Goal: Information Seeking & Learning: Learn about a topic

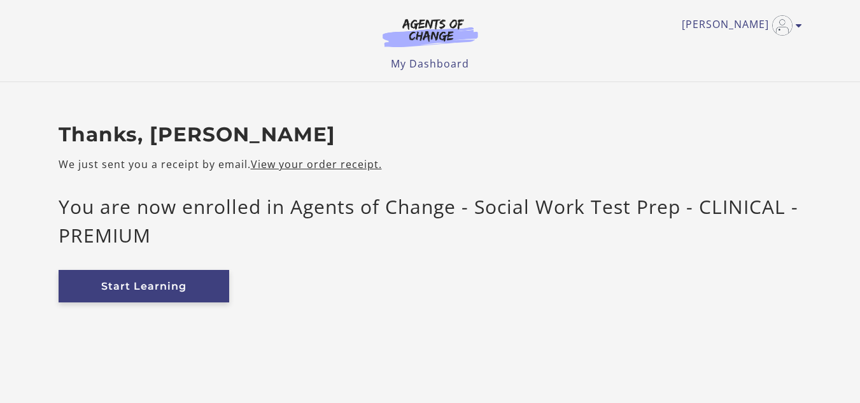
click at [128, 290] on link "Start Learning" at bounding box center [144, 286] width 171 height 32
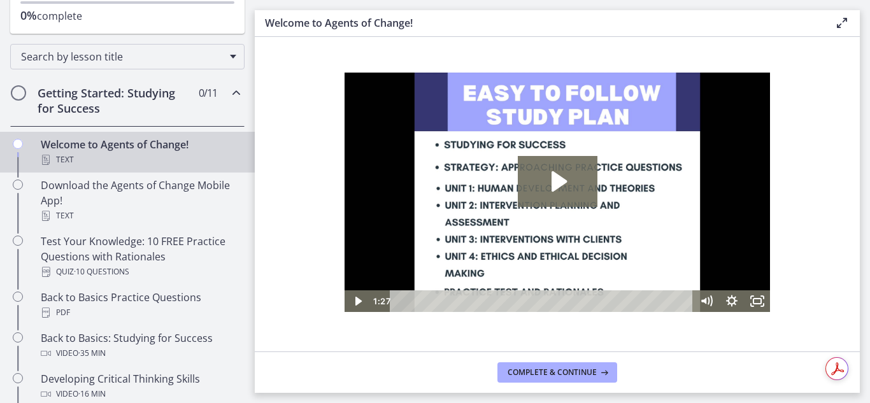
scroll to position [177, 0]
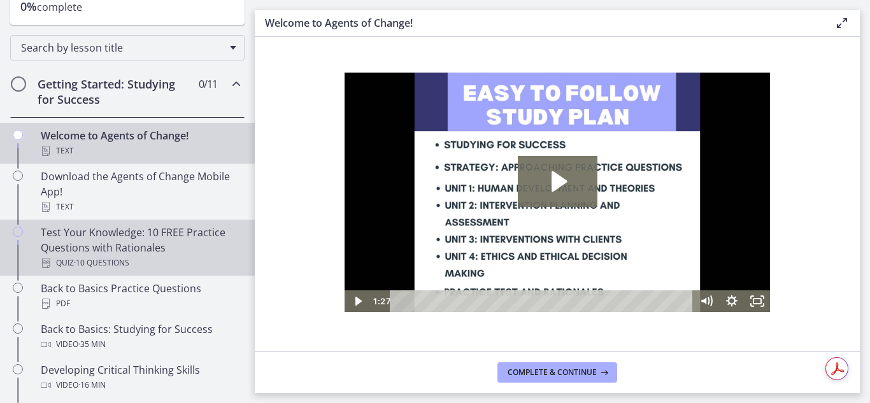
click at [86, 245] on div "Test Your Knowledge: 10 FREE Practice Questions with Rationales Quiz · 10 Quest…" at bounding box center [140, 248] width 199 height 46
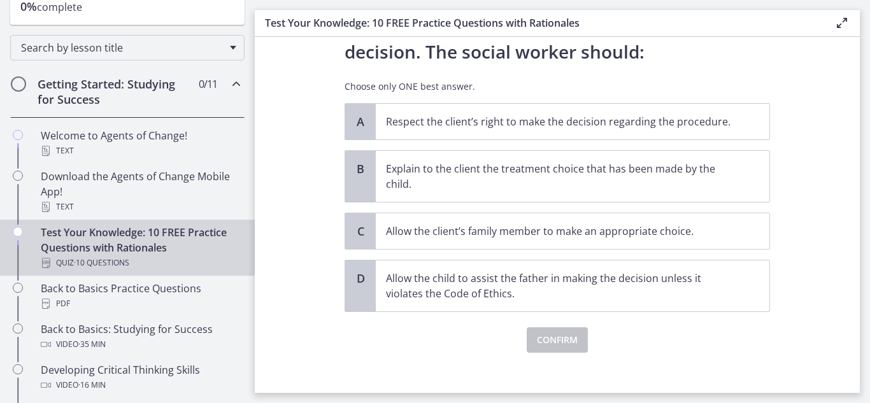
scroll to position [197, 0]
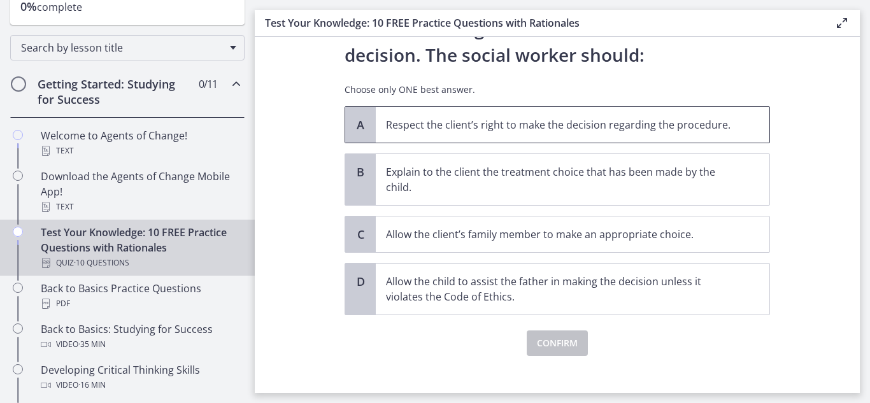
click at [400, 122] on p "Respect the client’s right to make the decision regarding the procedure." at bounding box center [560, 124] width 348 height 15
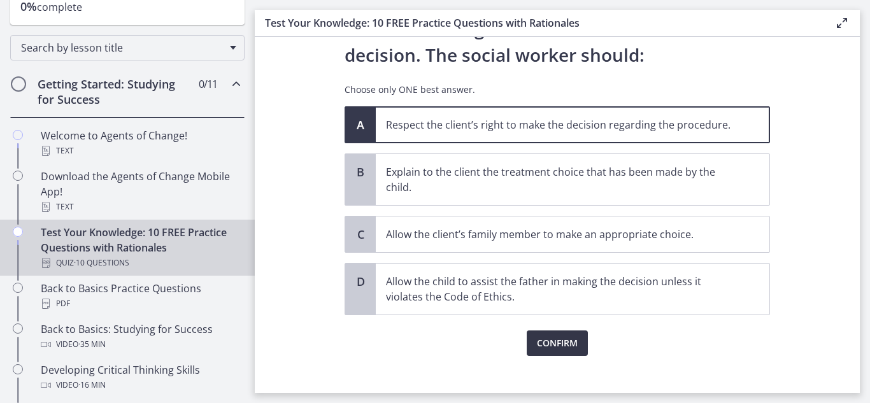
click at [537, 341] on span "Confirm" at bounding box center [557, 343] width 41 height 15
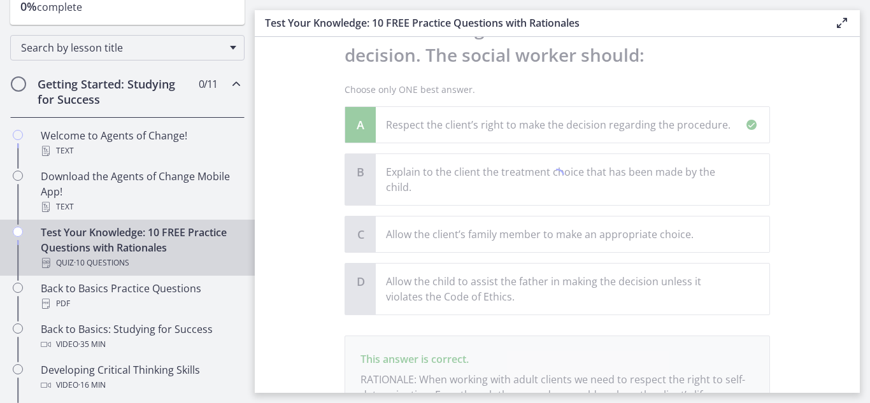
scroll to position [345, 0]
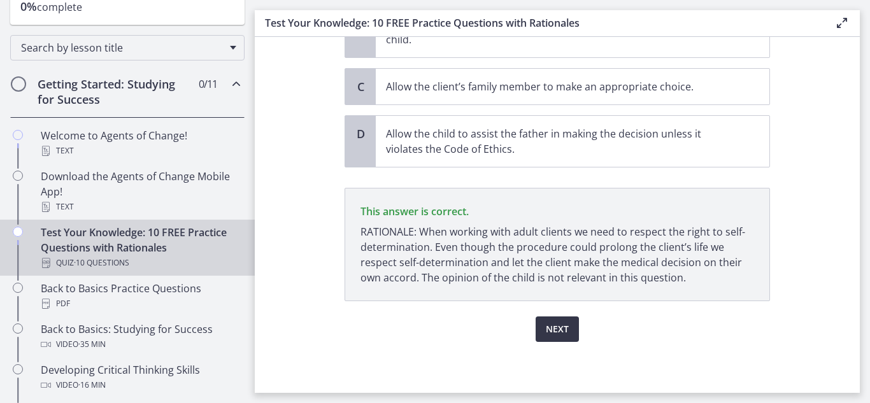
click at [536, 333] on button "Next" at bounding box center [557, 328] width 43 height 25
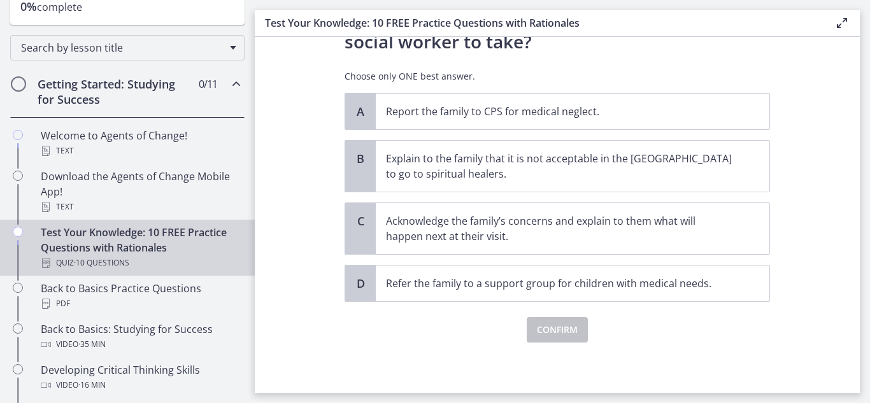
scroll to position [318, 0]
click at [401, 239] on p "Acknowledge the family’s concerns and explain to them what will happen next at …" at bounding box center [560, 228] width 348 height 31
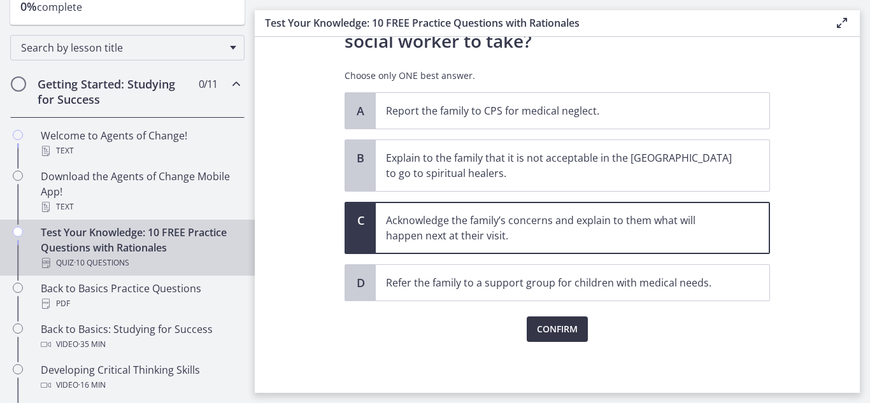
click at [551, 339] on button "Confirm" at bounding box center [557, 328] width 61 height 25
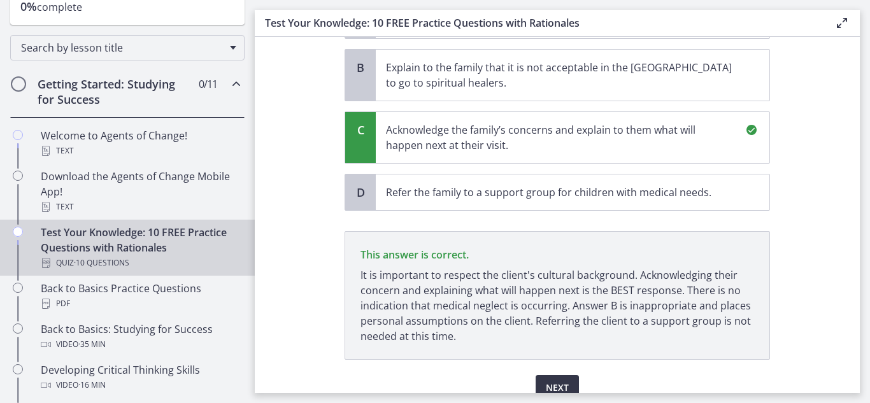
scroll to position [467, 0]
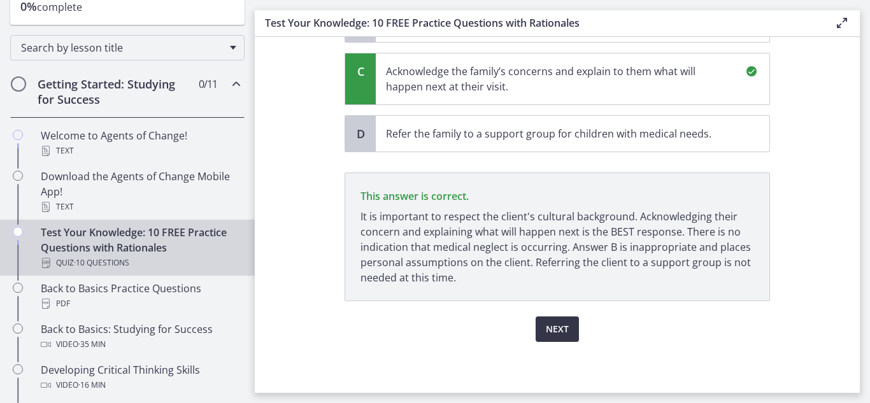
click at [553, 334] on span "Next" at bounding box center [557, 329] width 23 height 15
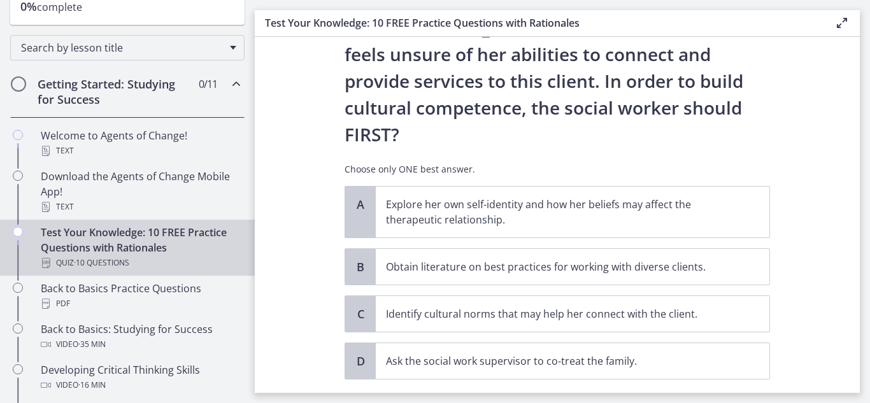
scroll to position [225, 0]
click at [399, 196] on p "Explore her own self-identity and how her beliefs may affect the therapeutic re…" at bounding box center [560, 211] width 348 height 31
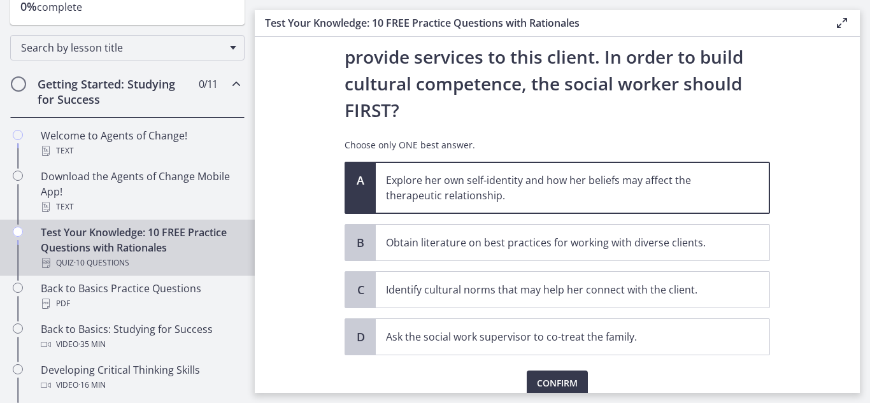
scroll to position [249, 0]
click at [549, 375] on span "Confirm" at bounding box center [557, 382] width 41 height 15
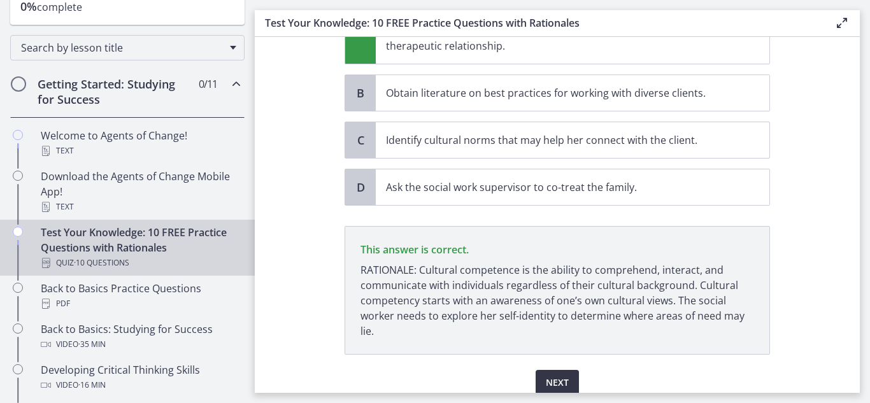
scroll to position [398, 0]
click at [546, 375] on span "Next" at bounding box center [557, 382] width 23 height 15
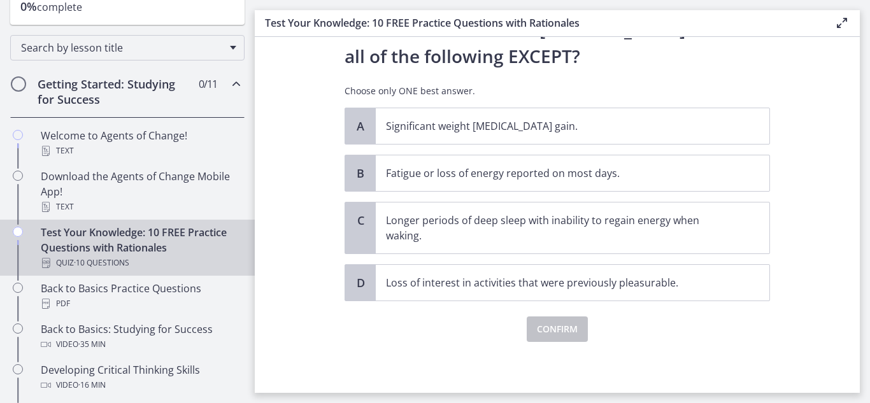
scroll to position [0, 0]
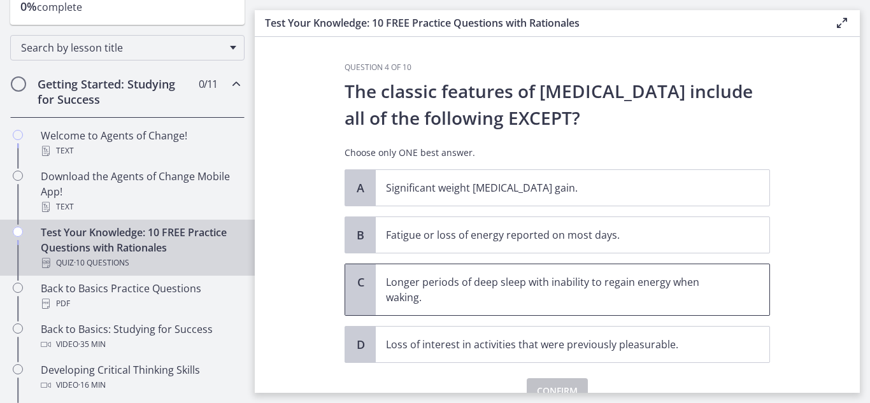
click at [416, 291] on p "Longer periods of deep sleep with inability to regain energy when waking." at bounding box center [560, 289] width 348 height 31
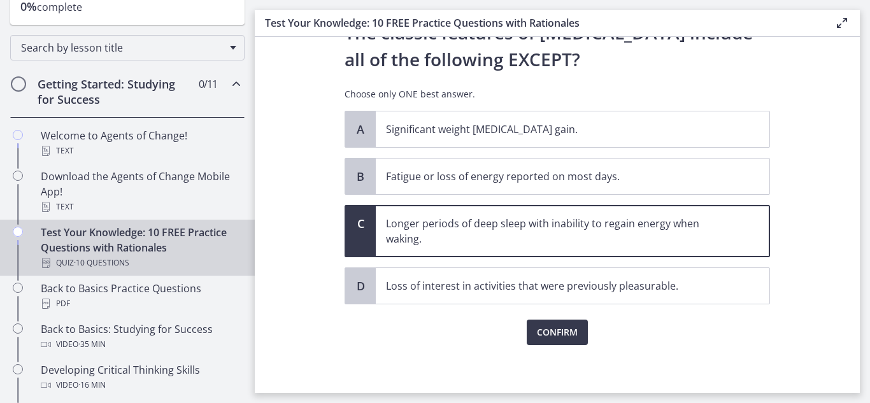
scroll to position [62, 0]
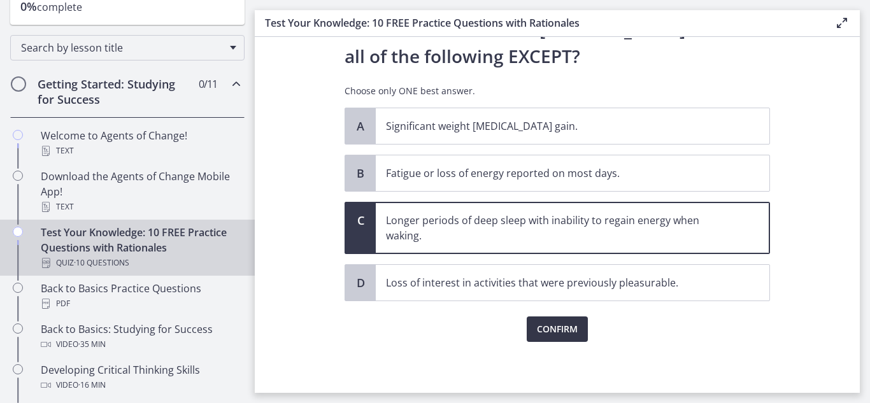
click at [539, 340] on button "Confirm" at bounding box center [557, 328] width 61 height 25
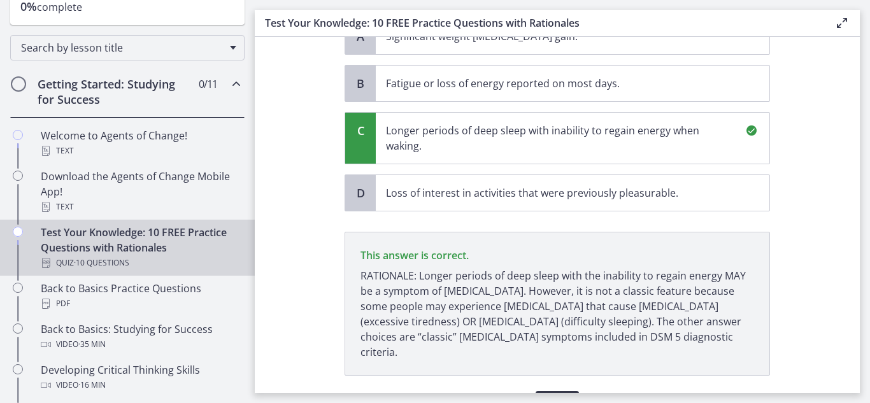
scroll to position [211, 0]
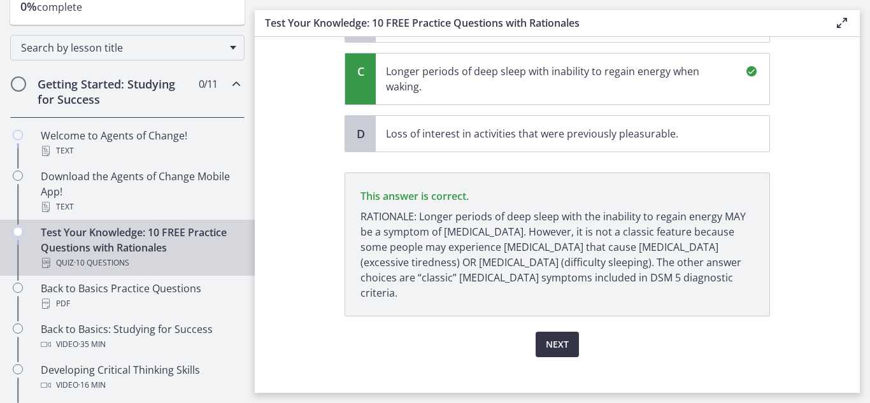
click at [538, 339] on button "Next" at bounding box center [557, 344] width 43 height 25
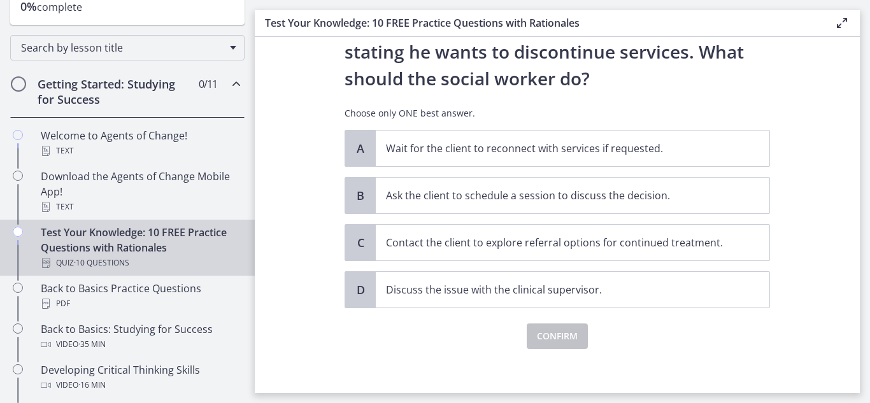
scroll to position [180, 0]
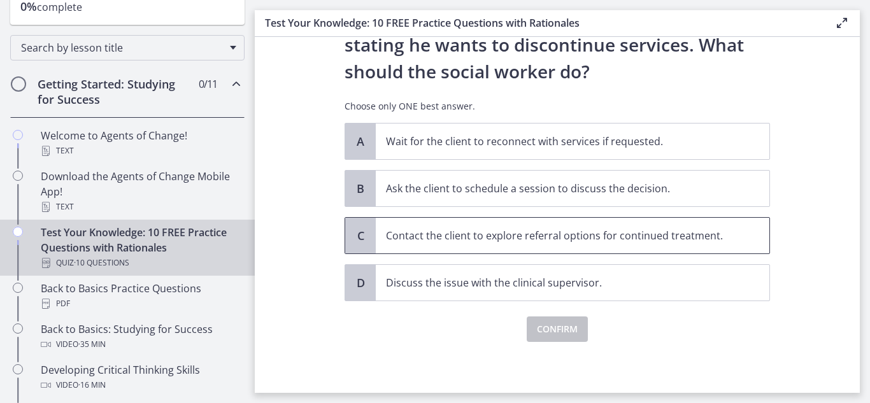
click at [404, 234] on p "Contact the client to explore referral options for continued treatment." at bounding box center [560, 235] width 348 height 15
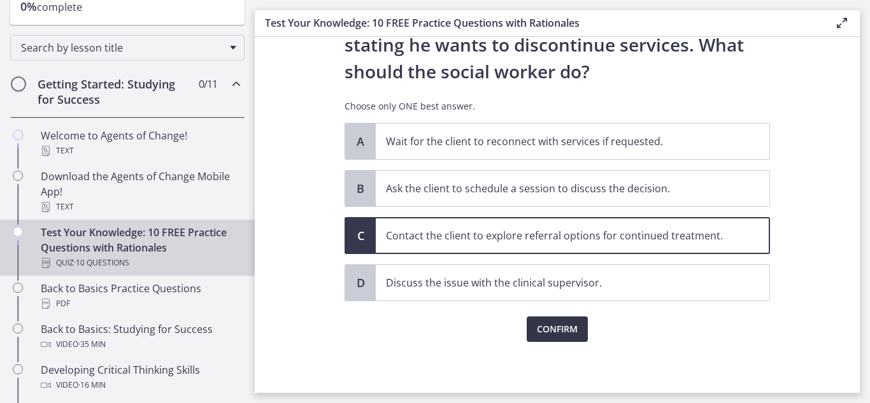
click at [543, 336] on span "Confirm" at bounding box center [557, 329] width 41 height 15
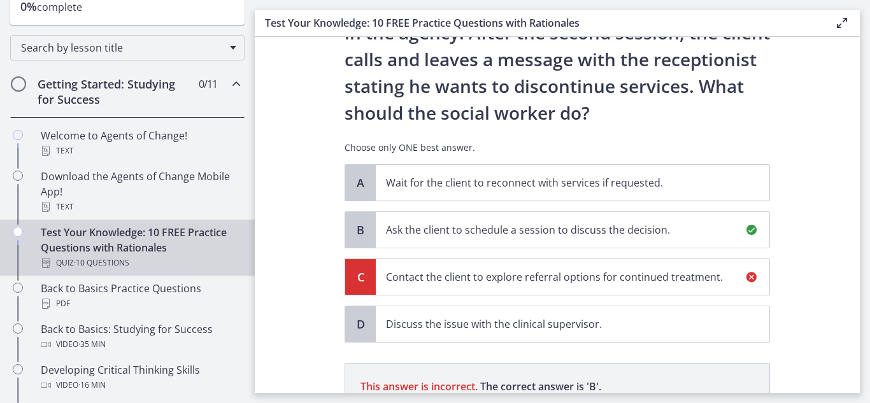
scroll to position [329, 0]
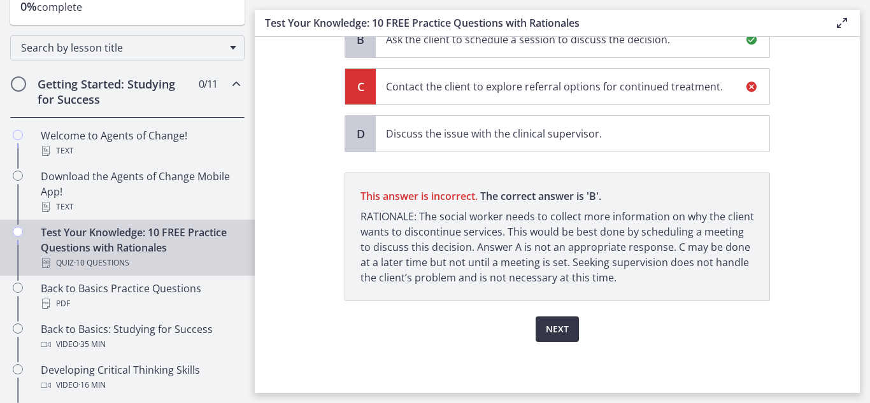
click at [549, 334] on span "Next" at bounding box center [557, 329] width 23 height 15
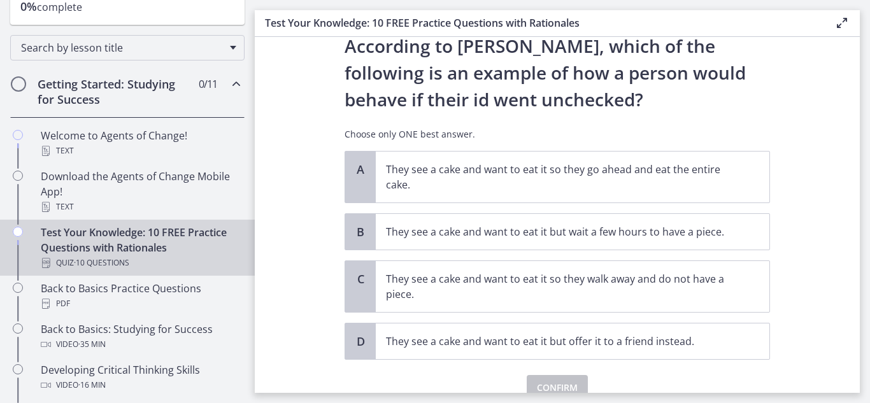
scroll to position [46, 0]
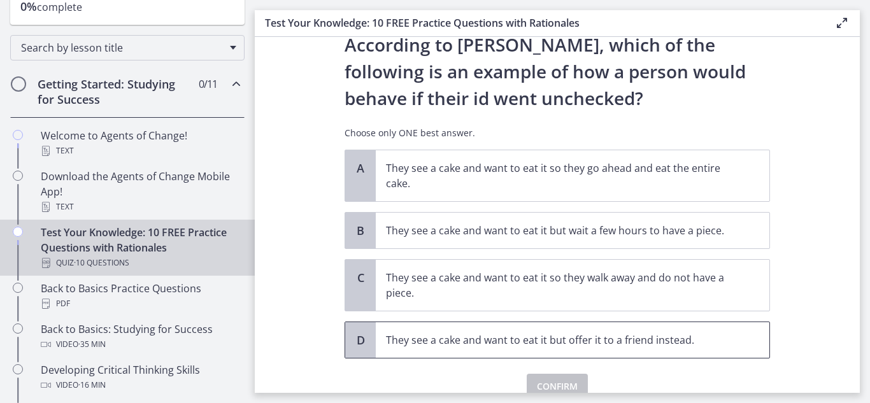
click at [405, 348] on span "They see a cake and want to eat it but offer it to a friend instead." at bounding box center [573, 340] width 394 height 36
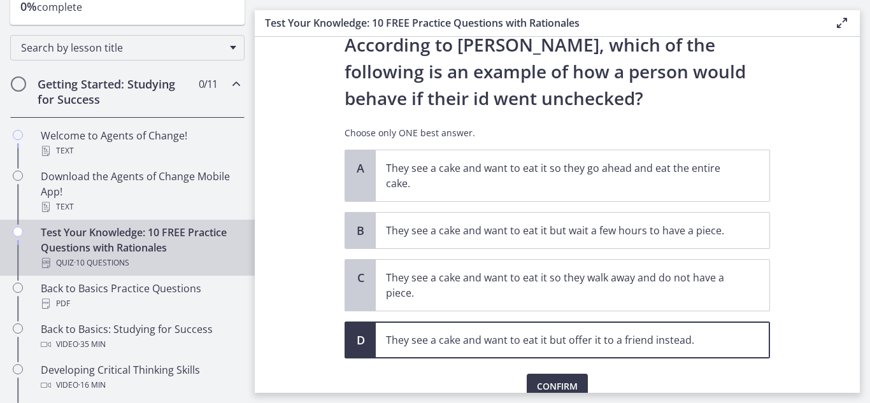
scroll to position [104, 0]
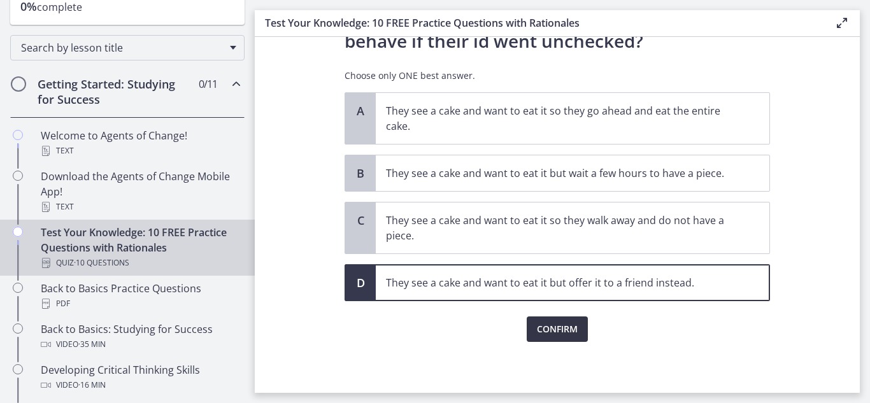
click at [541, 329] on span "Confirm" at bounding box center [557, 329] width 41 height 15
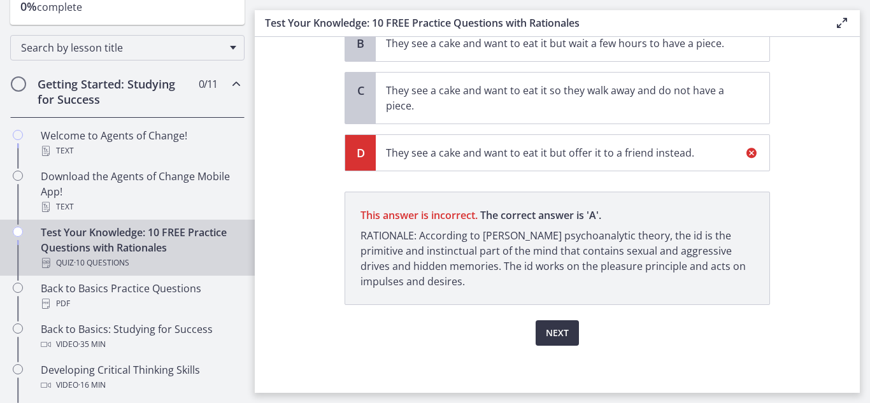
scroll to position [238, 0]
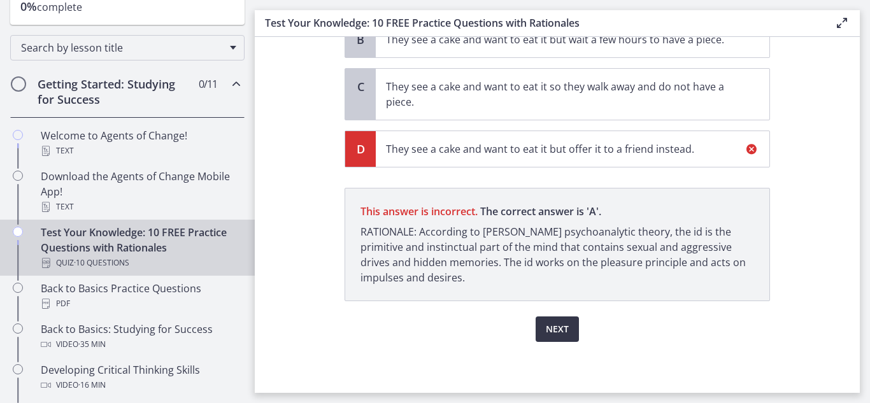
click at [555, 332] on span "Next" at bounding box center [557, 329] width 23 height 15
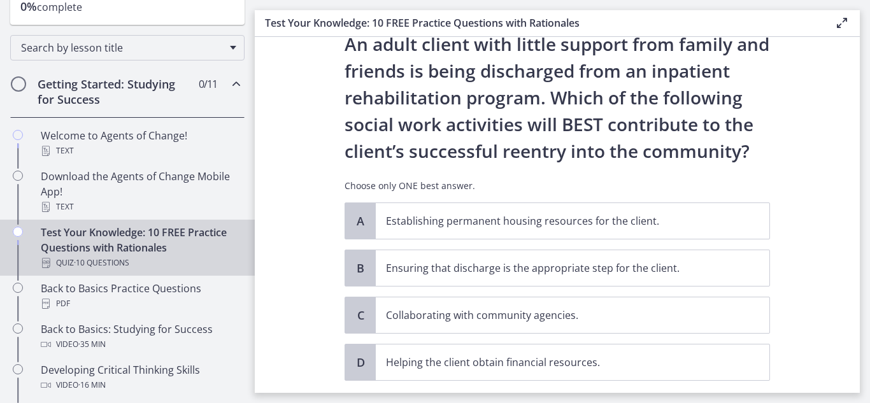
scroll to position [46, 0]
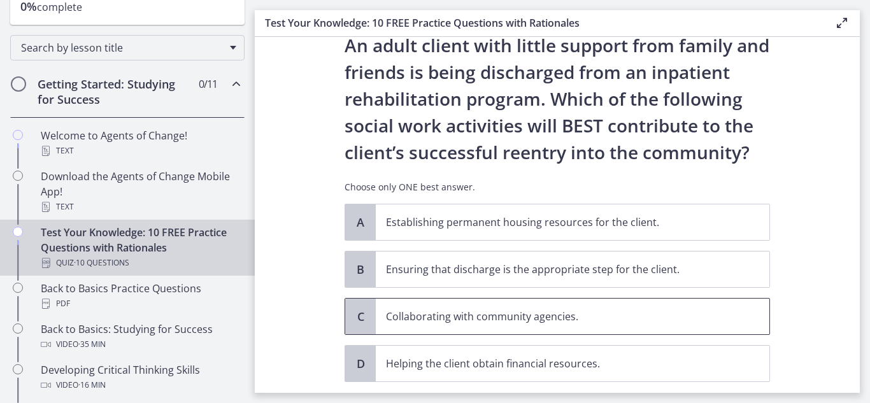
click at [413, 329] on span "Collaborating with community agencies." at bounding box center [573, 317] width 394 height 36
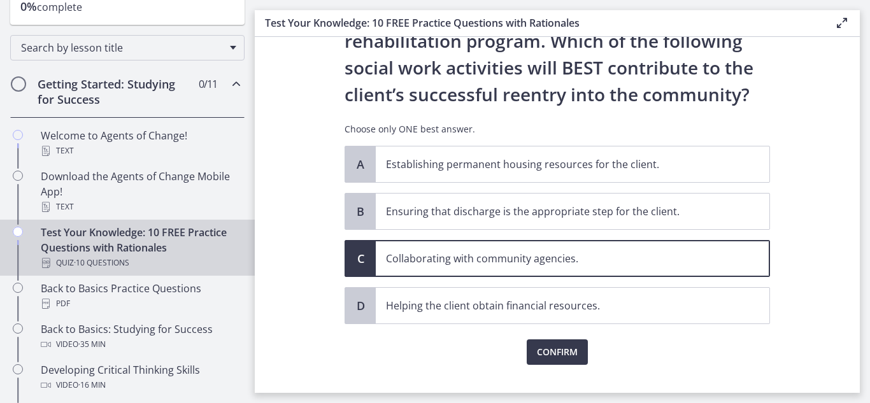
scroll to position [127, 0]
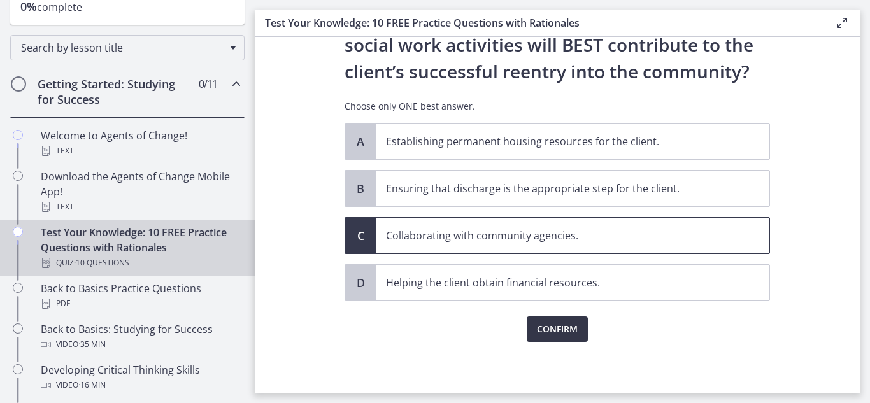
click at [545, 330] on span "Confirm" at bounding box center [557, 329] width 41 height 15
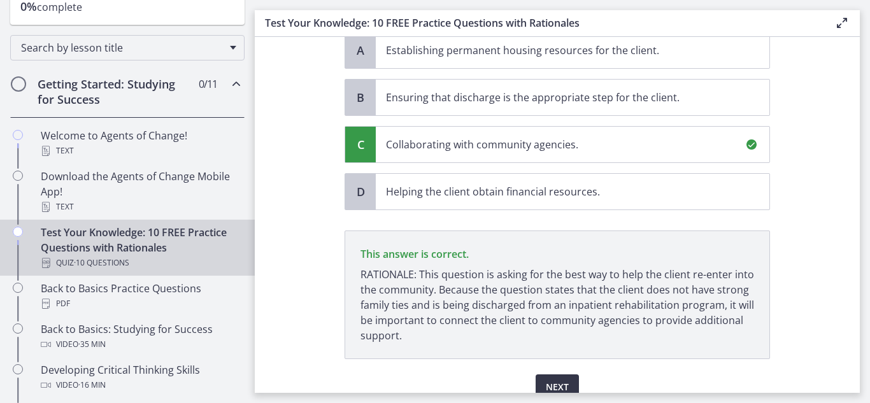
scroll to position [276, 0]
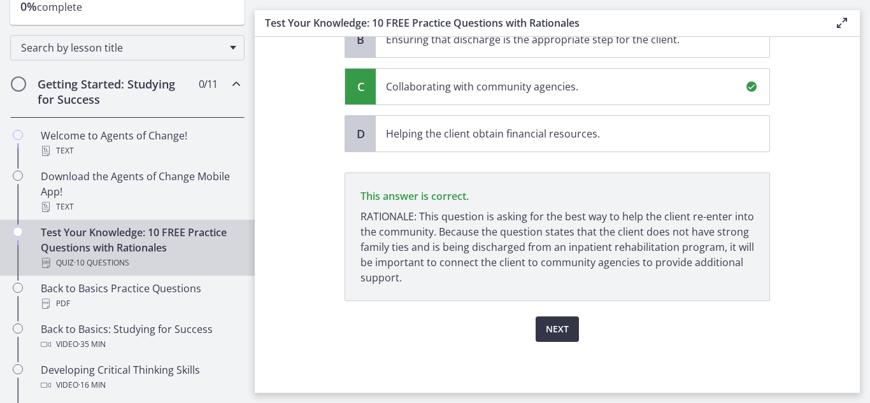
click at [555, 334] on span "Next" at bounding box center [557, 329] width 23 height 15
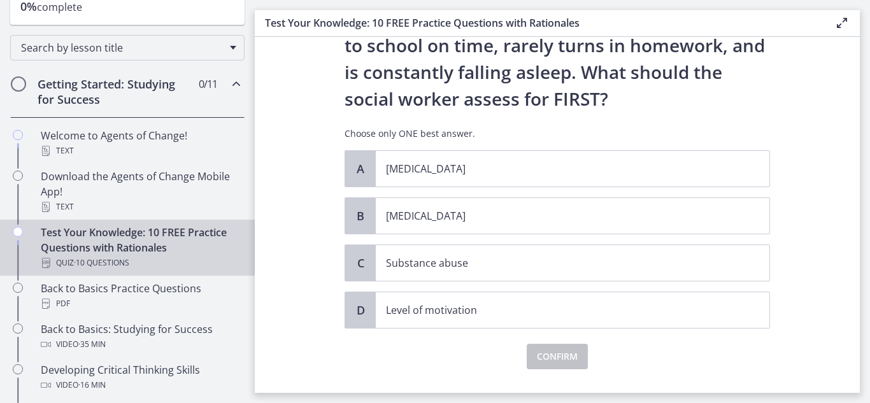
scroll to position [127, 0]
click at [394, 316] on p "Level of motivation" at bounding box center [560, 309] width 348 height 15
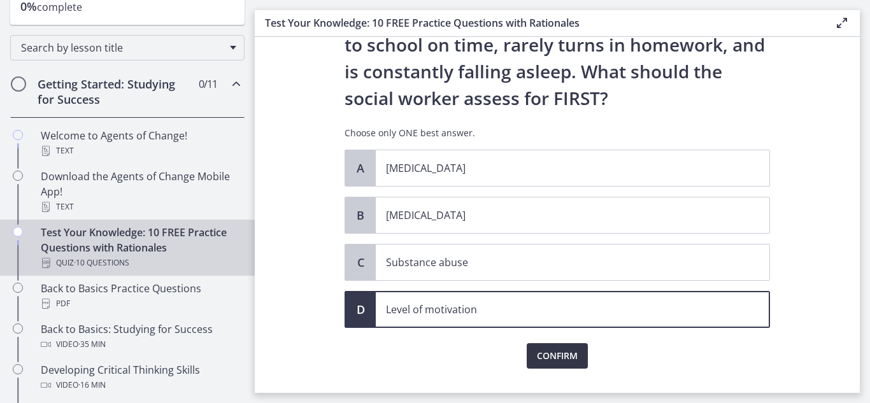
click at [539, 361] on span "Confirm" at bounding box center [557, 355] width 41 height 15
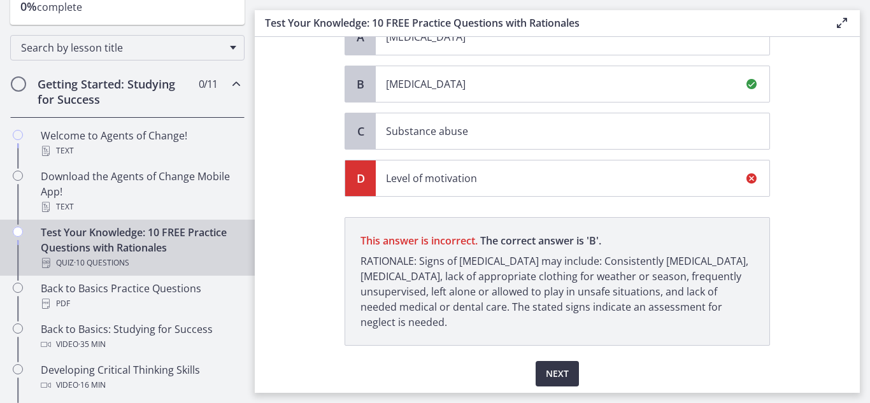
scroll to position [290, 0]
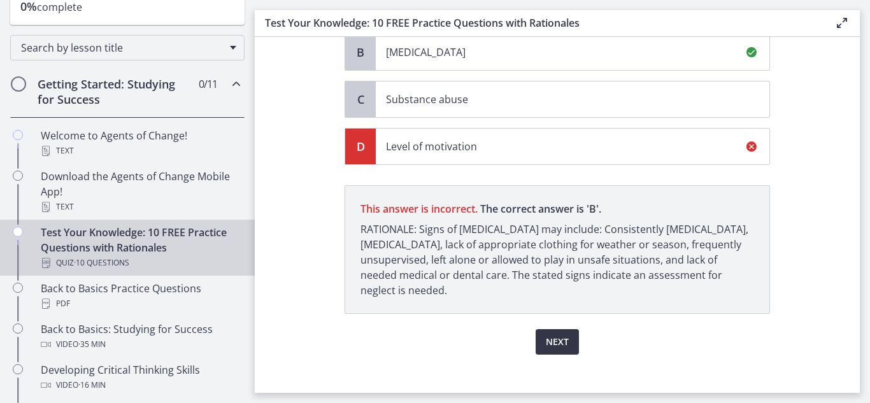
click at [555, 344] on span "Next" at bounding box center [557, 341] width 23 height 15
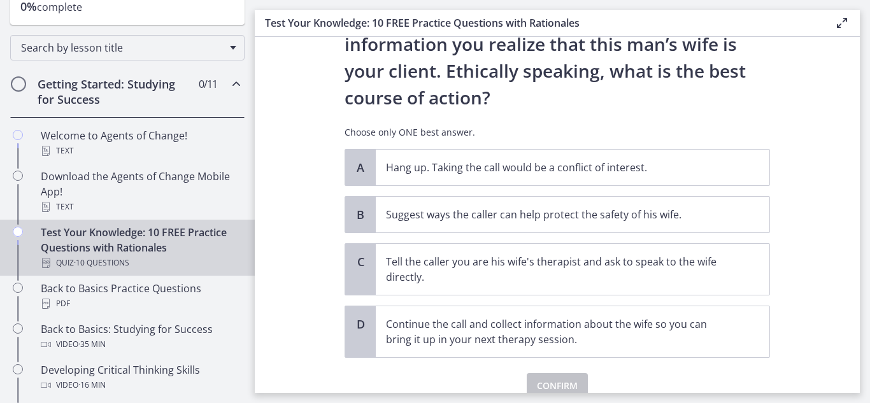
scroll to position [181, 0]
click at [405, 215] on p "Suggest ways the caller can help protect the safety of his wife." at bounding box center [560, 213] width 348 height 15
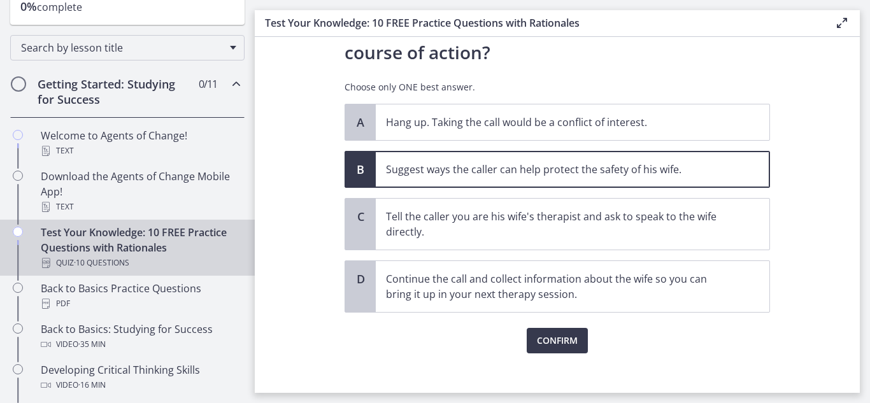
scroll to position [228, 0]
click at [543, 347] on button "Confirm" at bounding box center [557, 338] width 61 height 25
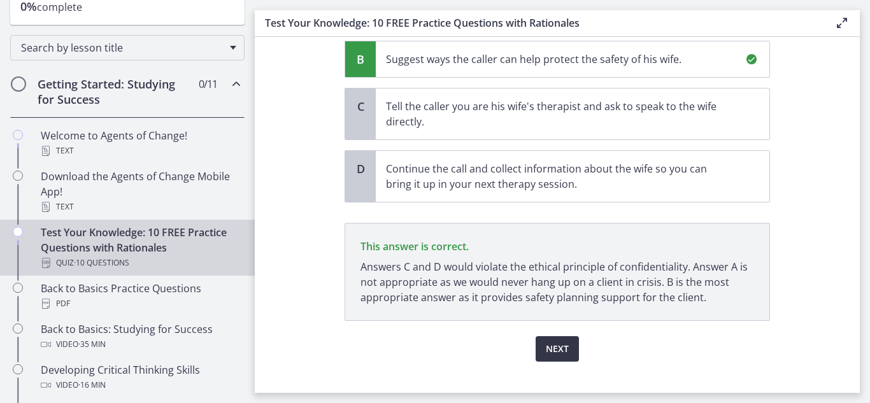
scroll to position [338, 0]
click at [546, 347] on span "Next" at bounding box center [557, 346] width 23 height 15
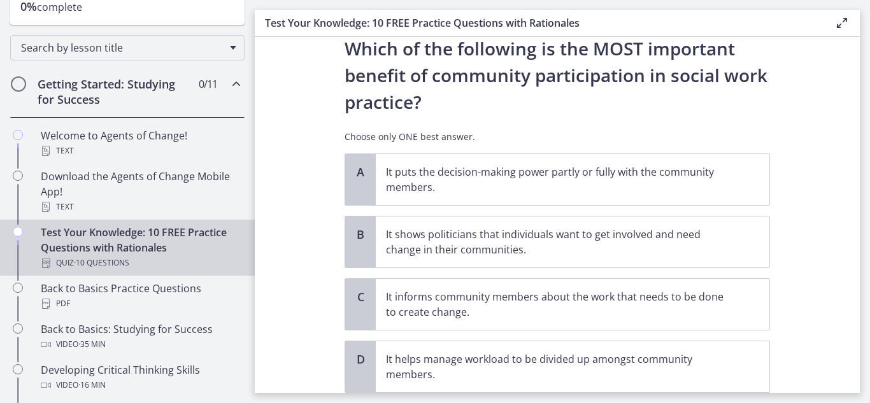
scroll to position [43, 0]
click at [400, 183] on p "It puts the decision-making power partly or fully with the community members." at bounding box center [560, 179] width 348 height 31
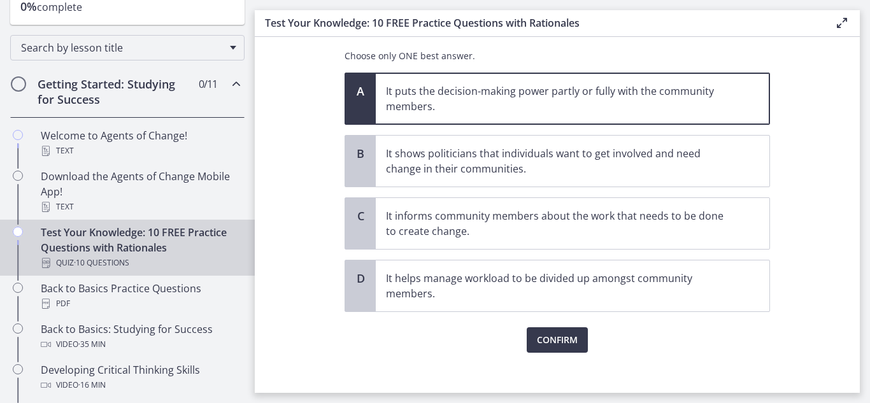
scroll to position [134, 0]
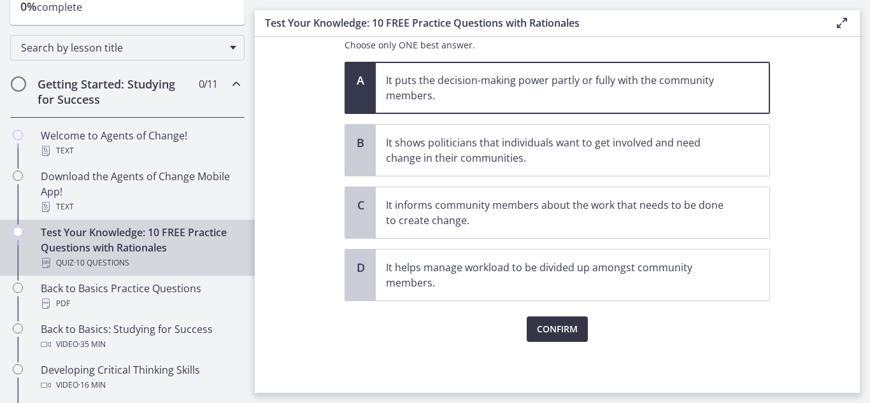
click at [537, 335] on span "Confirm" at bounding box center [557, 329] width 41 height 15
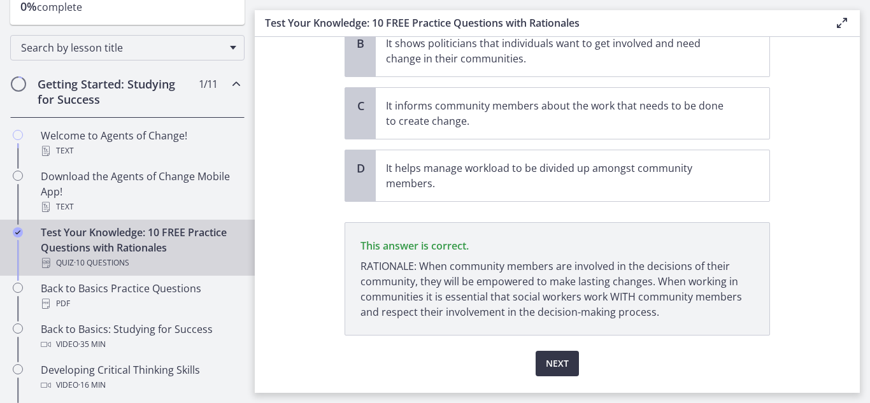
scroll to position [268, 0]
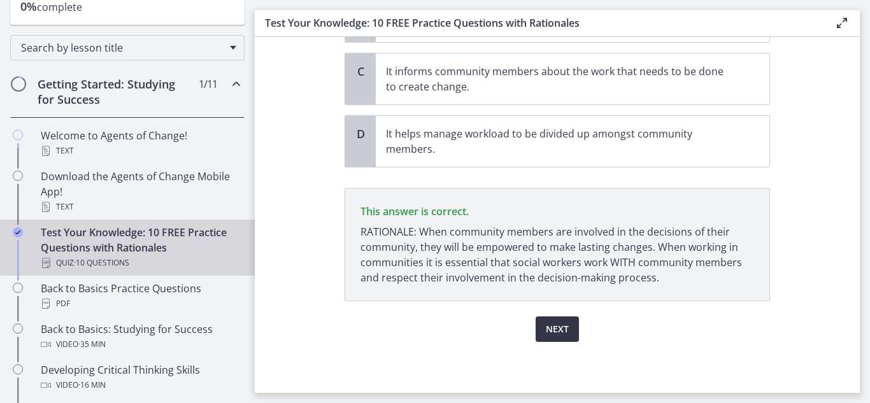
click at [552, 339] on button "Next" at bounding box center [557, 328] width 43 height 25
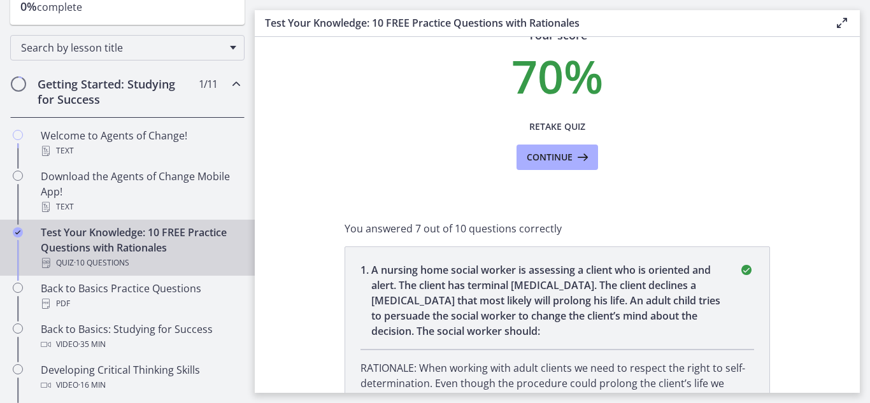
scroll to position [0, 0]
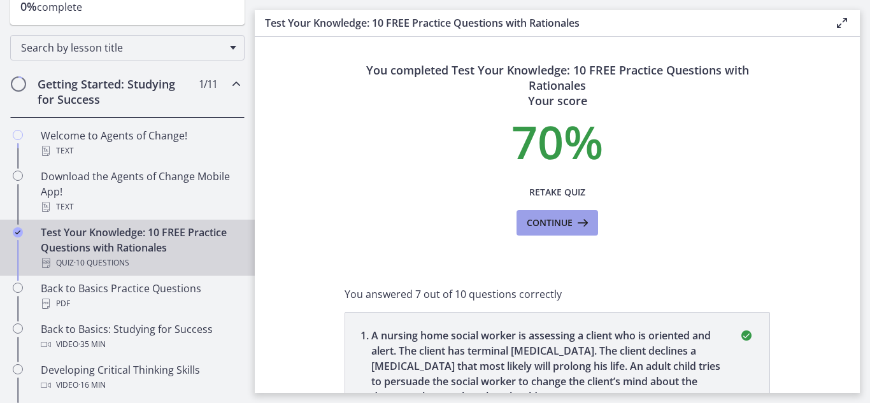
click at [516, 228] on button "Continue" at bounding box center [557, 222] width 82 height 25
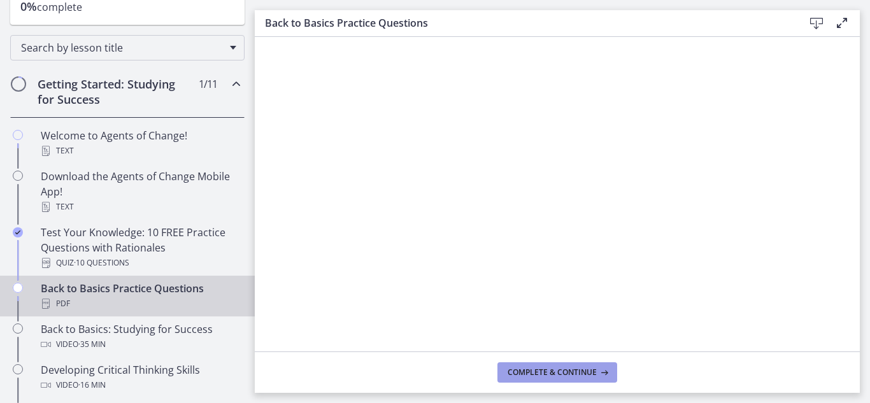
click at [521, 381] on button "Complete & continue" at bounding box center [557, 372] width 120 height 20
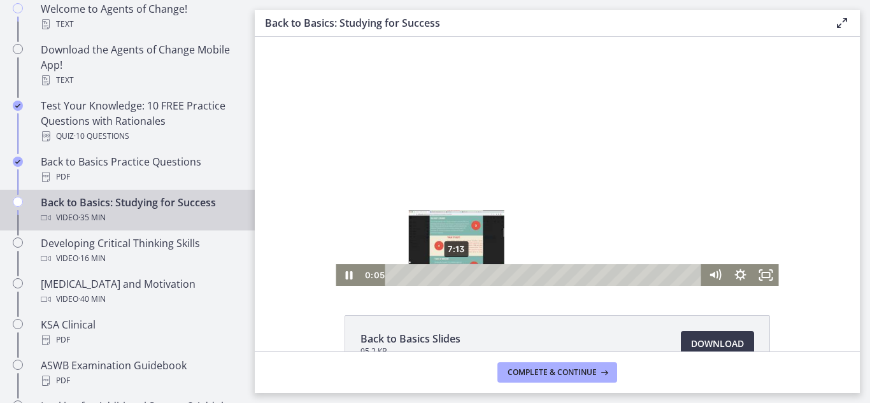
scroll to position [318, 0]
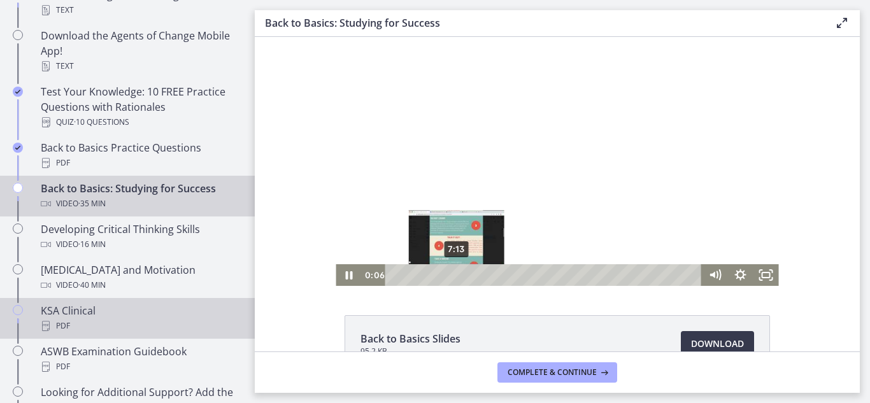
click at [60, 321] on div "PDF" at bounding box center [140, 325] width 199 height 15
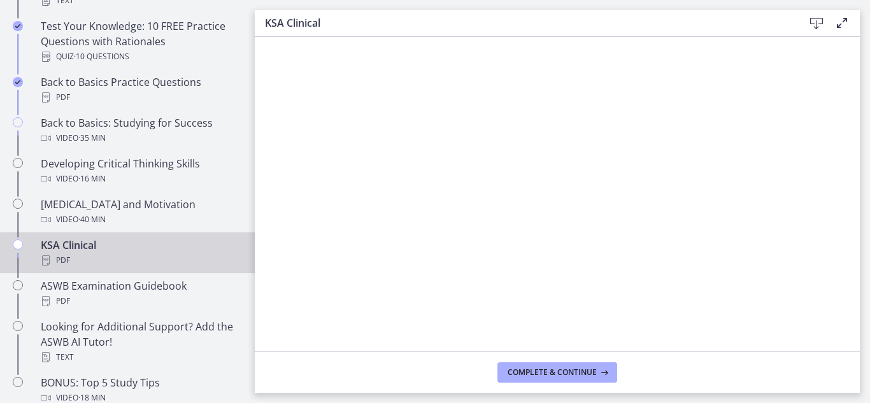
scroll to position [388, 0]
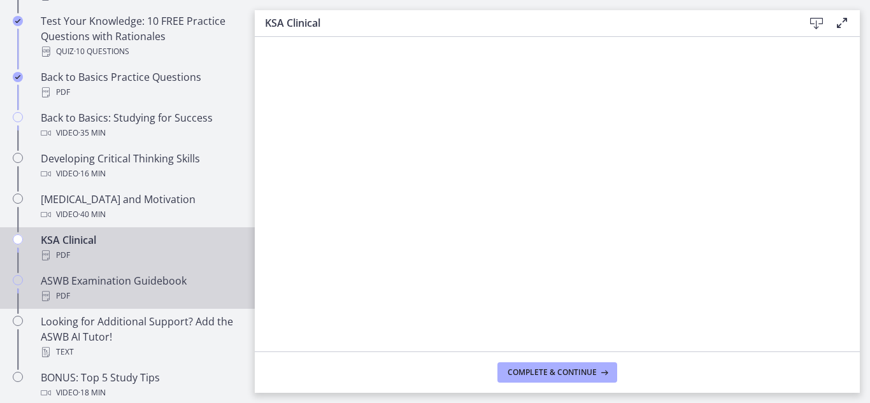
click at [103, 285] on div "ASWB Examination Guidebook PDF" at bounding box center [140, 288] width 199 height 31
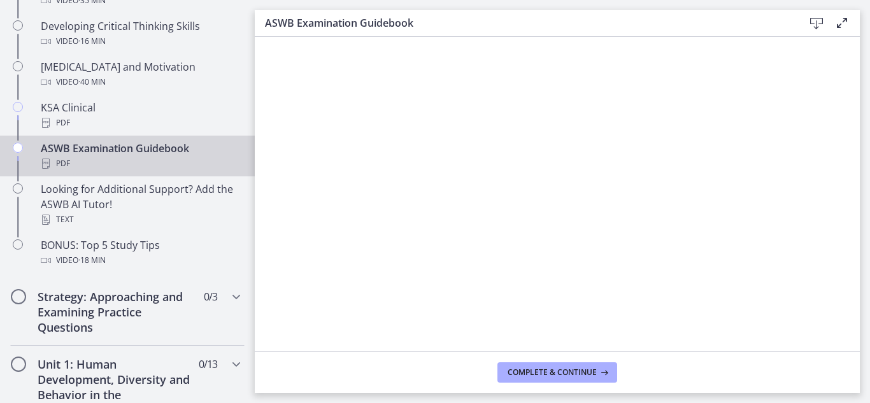
scroll to position [530, 0]
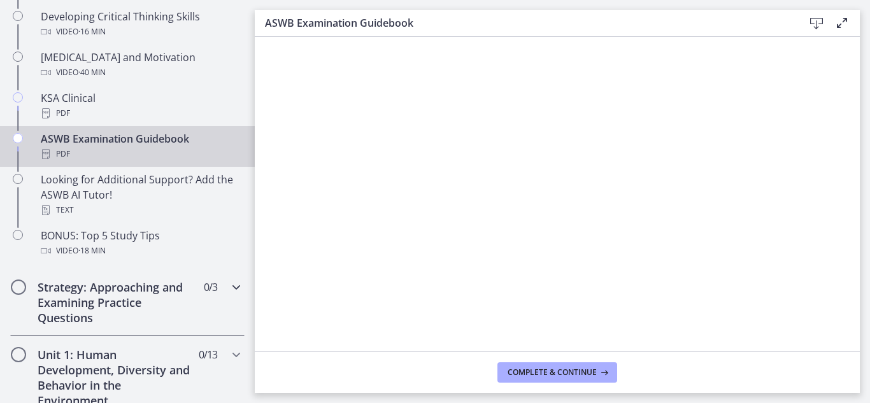
click at [229, 287] on icon "Chapters" at bounding box center [236, 287] width 15 height 15
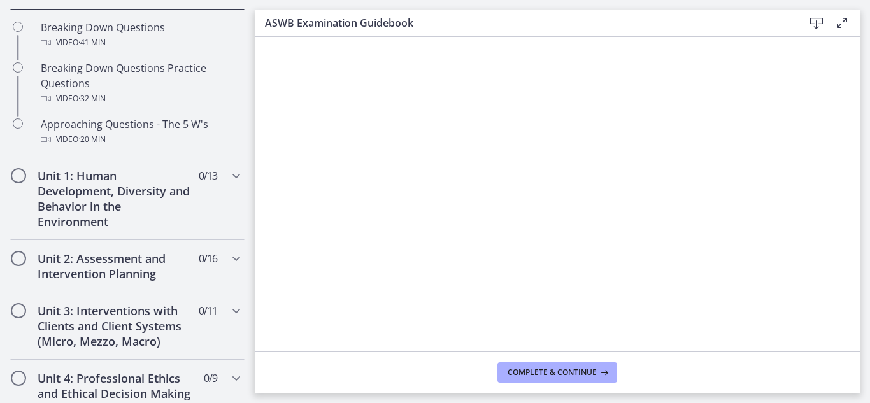
scroll to position [356, 0]
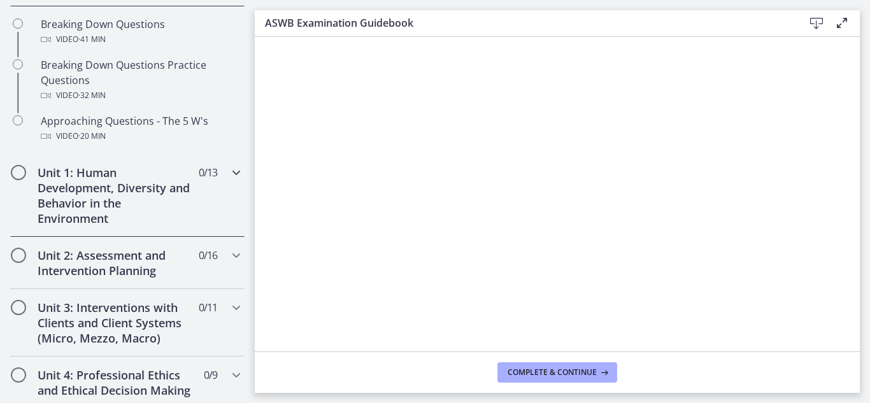
click at [217, 174] on div "Unit 1: Human Development, Diversity and Behavior in the Environment 0 / 13 Com…" at bounding box center [127, 195] width 234 height 83
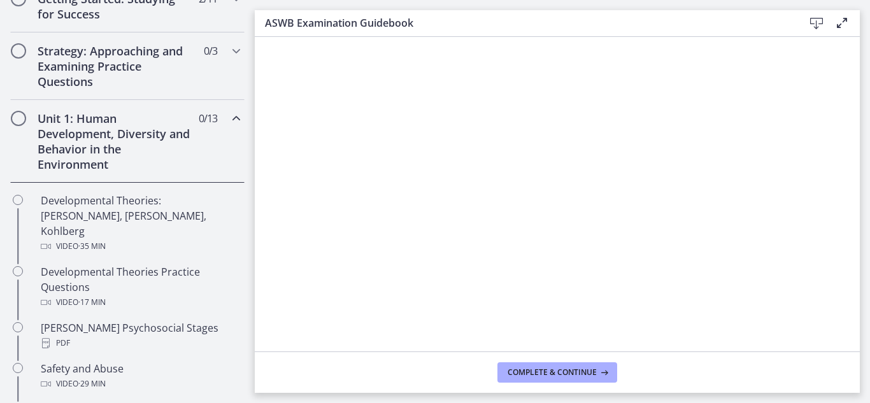
scroll to position [0, 0]
